Goal: Complete application form

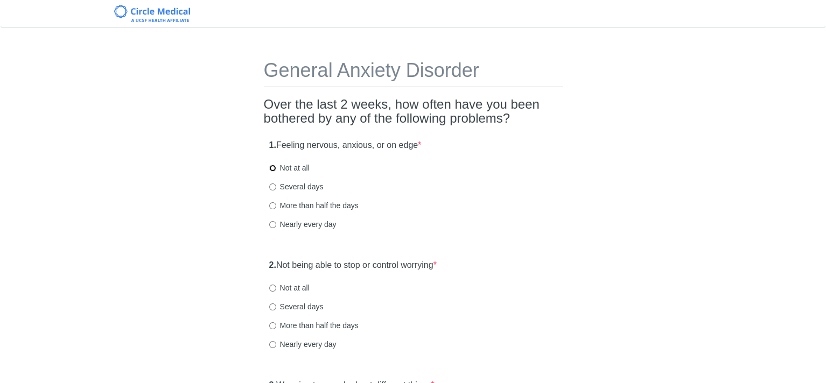
click at [271, 166] on input "Not at all" at bounding box center [272, 168] width 7 height 7
radio input "true"
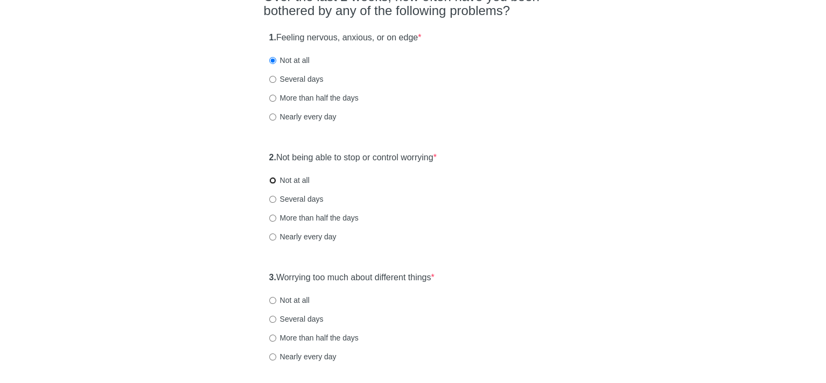
click at [270, 181] on input "Not at all" at bounding box center [272, 180] width 7 height 7
radio input "true"
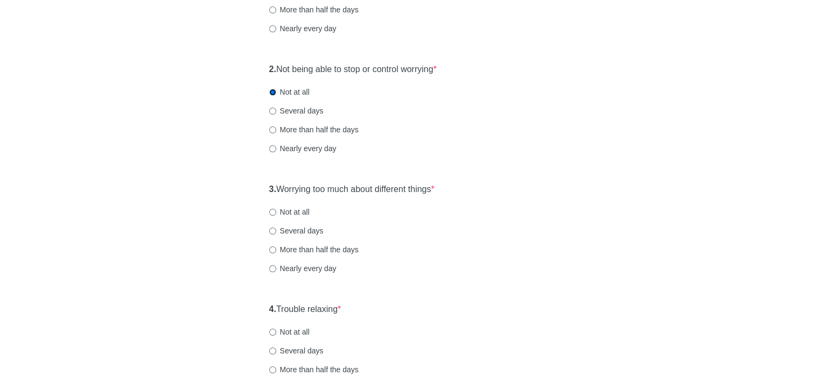
scroll to position [215, 0]
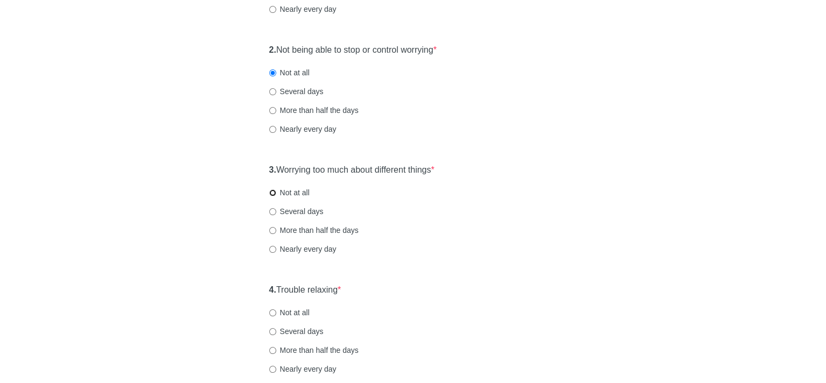
click at [272, 192] on input "Not at all" at bounding box center [272, 193] width 7 height 7
radio input "true"
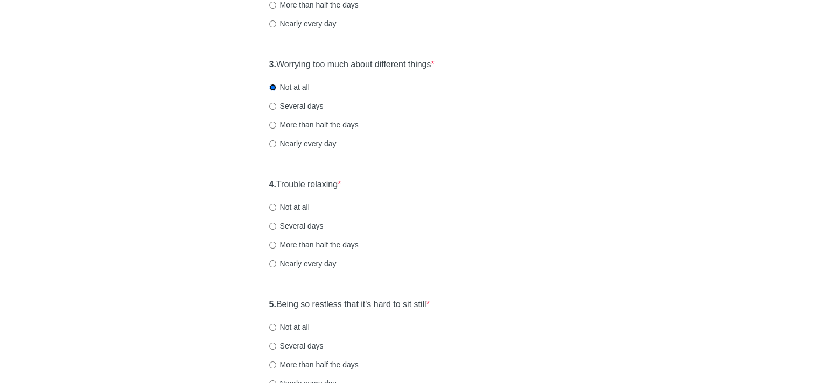
scroll to position [323, 0]
click at [271, 205] on input "Not at all" at bounding box center [272, 205] width 7 height 7
radio input "true"
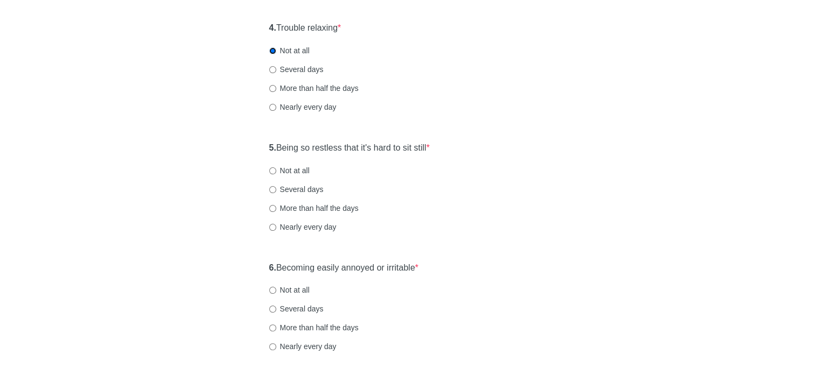
scroll to position [485, 0]
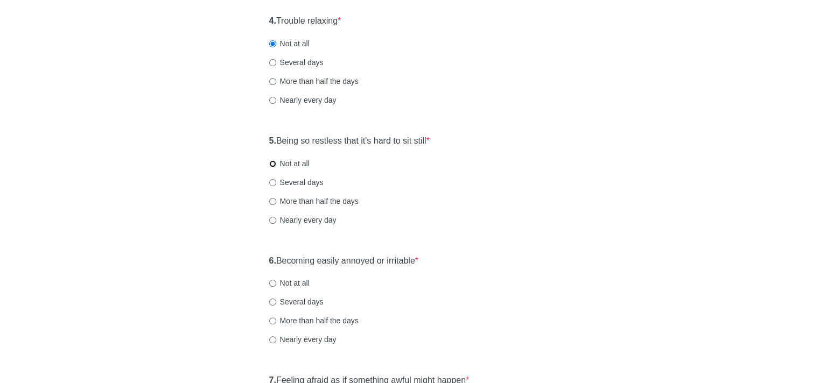
click at [271, 161] on input "Not at all" at bounding box center [272, 163] width 7 height 7
radio input "true"
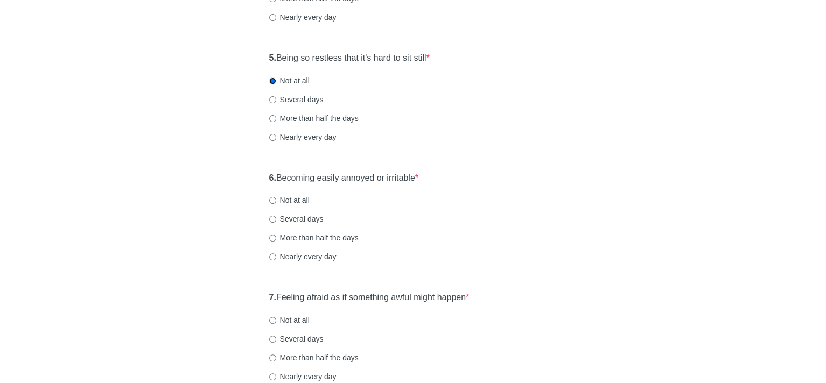
scroll to position [592, 0]
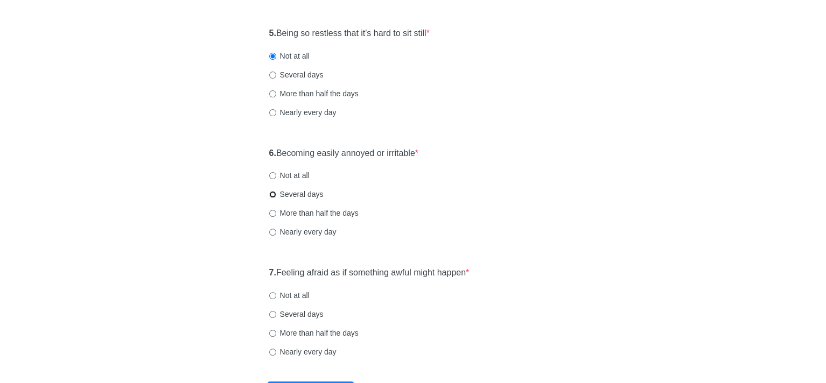
click at [271, 194] on input "Several days" at bounding box center [272, 194] width 7 height 7
radio input "true"
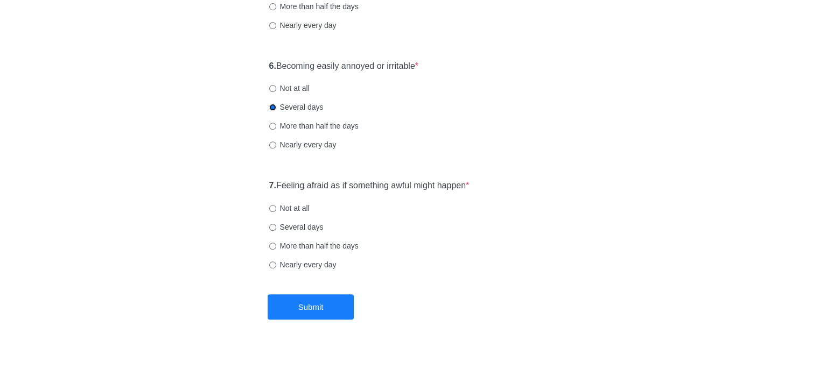
scroll to position [681, 0]
click at [270, 206] on input "Not at all" at bounding box center [272, 207] width 7 height 7
radio input "true"
click at [314, 307] on button "Submit" at bounding box center [311, 305] width 86 height 25
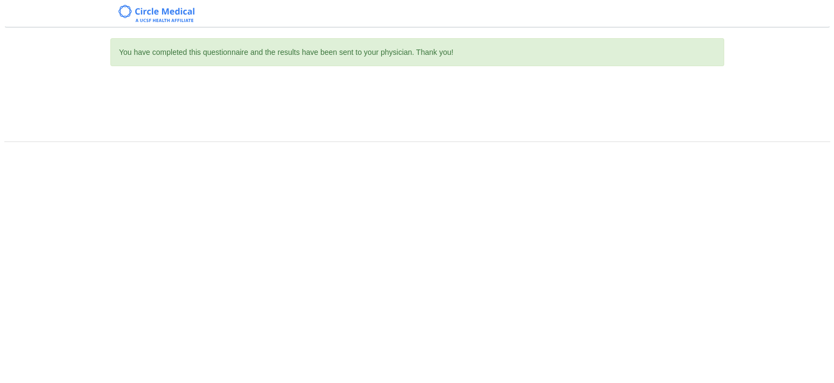
scroll to position [0, 0]
